Goal: Information Seeking & Learning: Check status

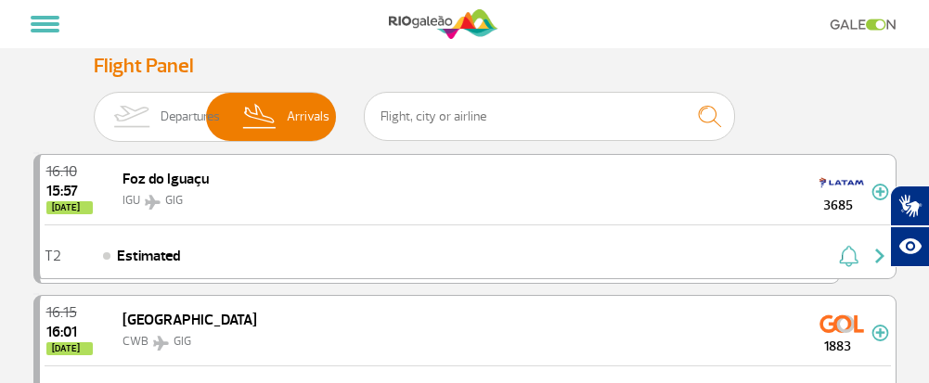
select select
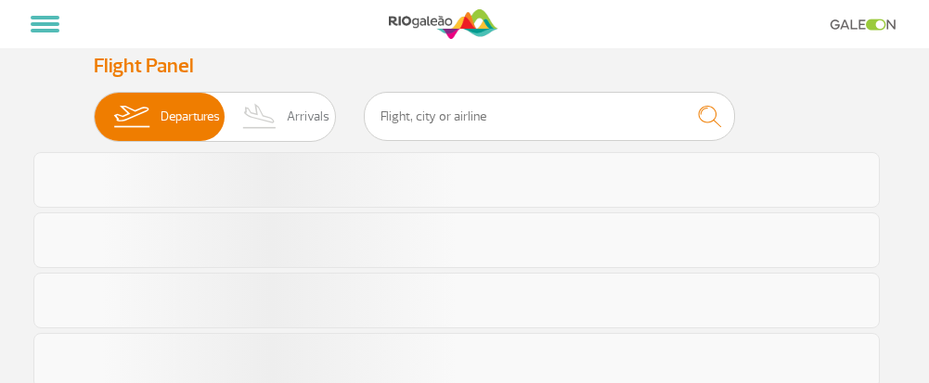
select select
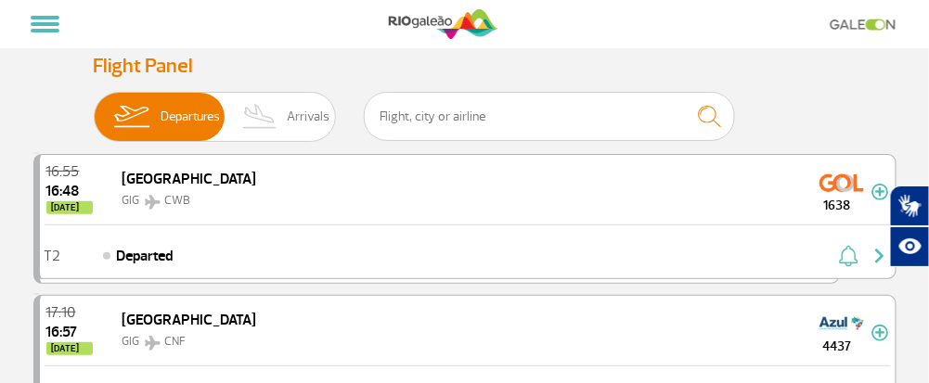
click at [297, 116] on span "Arrivals" at bounding box center [308, 117] width 43 height 48
click at [94, 108] on input "Departures Arrivals" at bounding box center [94, 108] width 0 height 0
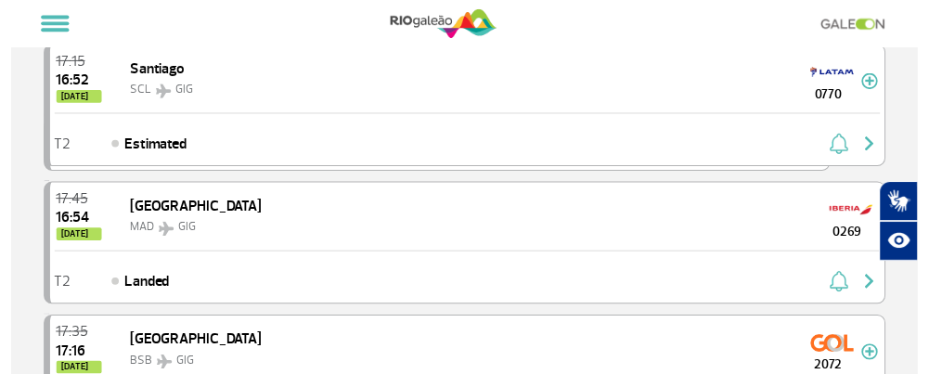
scroll to position [371, 0]
